Goal: Answer question/provide support

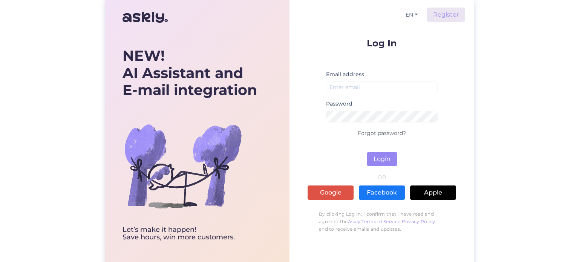
click at [357, 79] on div "Email address" at bounding box center [382, 84] width 112 height 29
click at [354, 83] on input "email" at bounding box center [382, 87] width 112 height 12
type input "[EMAIL_ADDRESS][DOMAIN_NAME]"
click at [388, 160] on button "Login" at bounding box center [382, 159] width 30 height 14
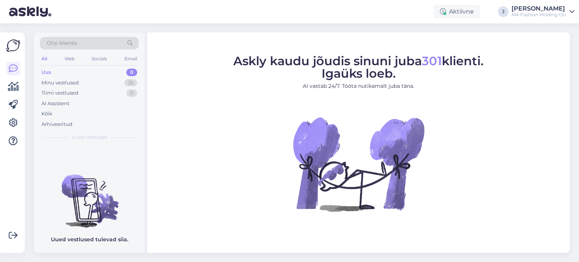
click at [44, 58] on div "All" at bounding box center [44, 59] width 9 height 10
click at [49, 81] on div "Minu vestlused" at bounding box center [59, 83] width 37 height 8
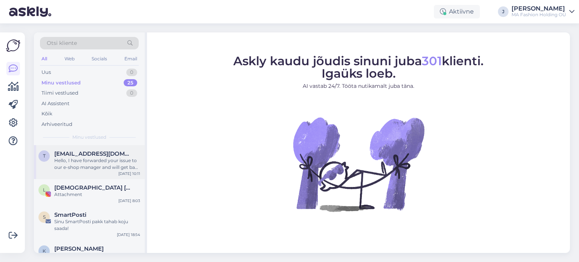
click at [74, 157] on div "Hello, I have forwarded your issue to our e-shop manager and will get back to y…" at bounding box center [97, 164] width 86 height 14
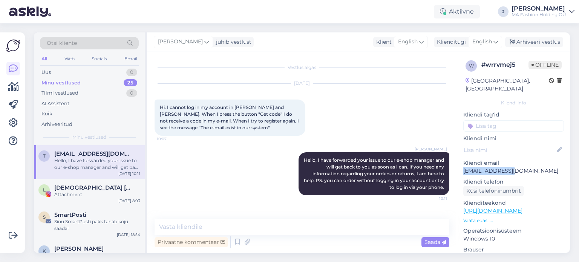
drag, startPoint x: 463, startPoint y: 162, endPoint x: 520, endPoint y: 159, distance: 57.4
click at [520, 159] on div "w # wrrvmej5 Offline [GEOGRAPHIC_DATA], [PERSON_NAME] info Kliendi tag'id Klien…" at bounding box center [514, 211] width 113 height 318
copy p "[EMAIL_ADDRESS][DOMAIN_NAME]"
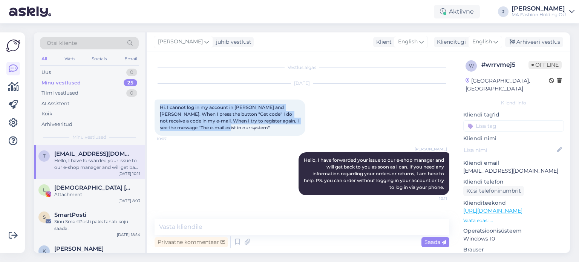
drag, startPoint x: 161, startPoint y: 110, endPoint x: 214, endPoint y: 130, distance: 56.6
click at [214, 130] on span "Hi. I cannot log in my account in [PERSON_NAME] and [PERSON_NAME]. When I press…" at bounding box center [230, 118] width 140 height 26
copy span "Hi. I cannot log in my account in [PERSON_NAME] and [PERSON_NAME]. When I press…"
click at [198, 127] on span "Hi. I cannot log in my account in [PERSON_NAME] and [PERSON_NAME]. When I press…" at bounding box center [230, 118] width 140 height 26
